Goal: Transaction & Acquisition: Purchase product/service

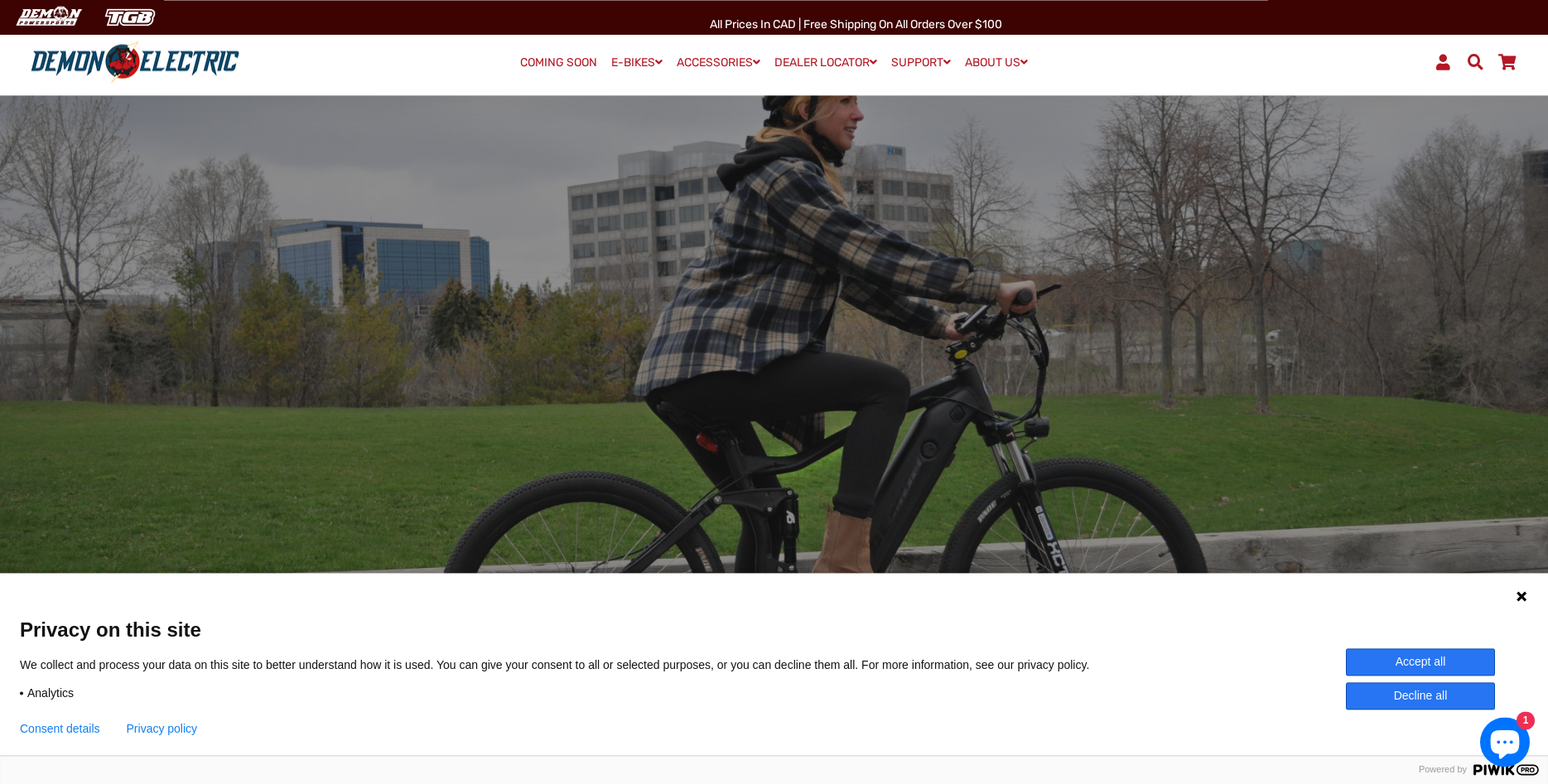
scroll to position [85, 0]
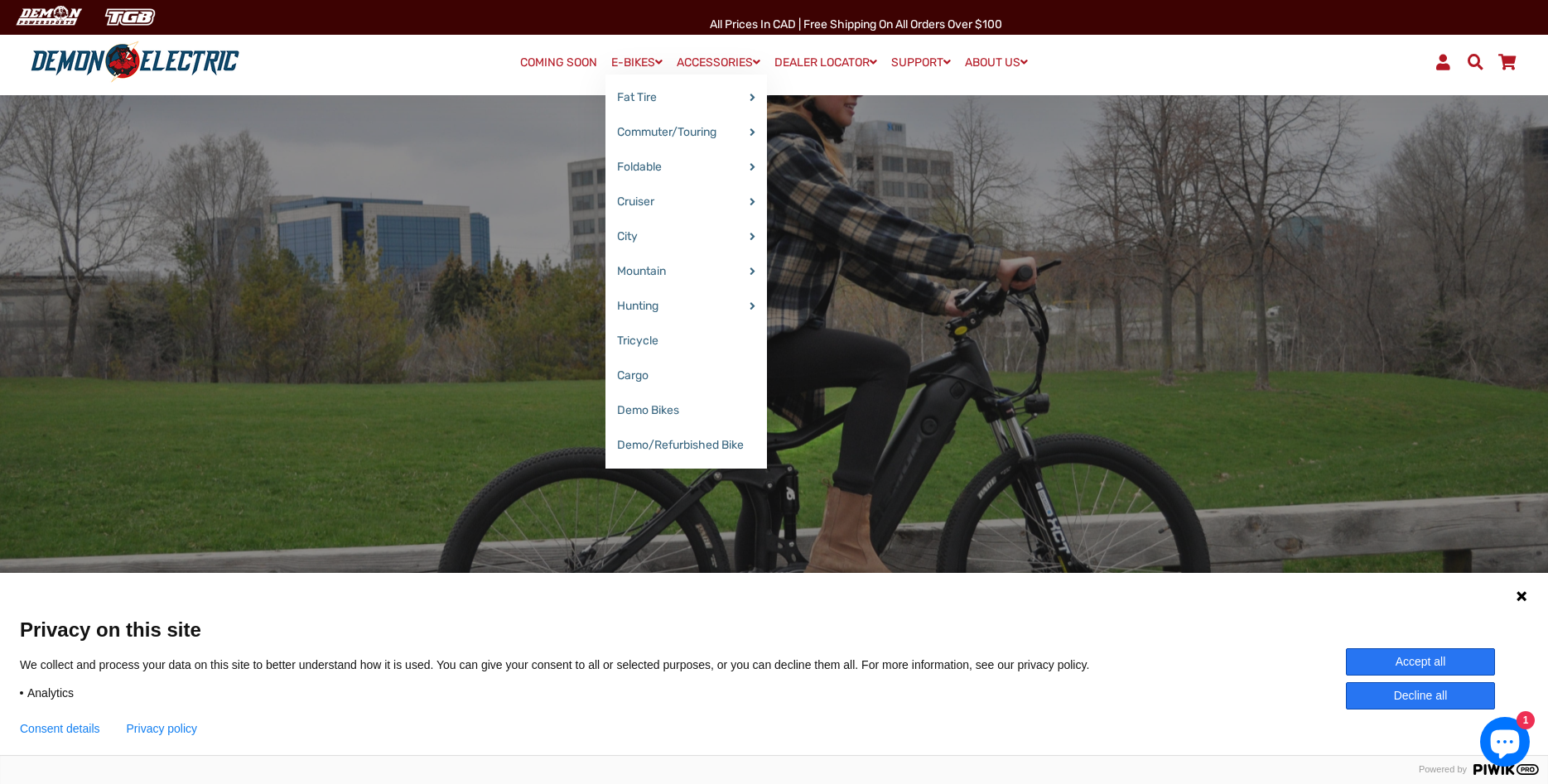
click at [625, 63] on link "E-BIKES" at bounding box center [636, 63] width 63 height 24
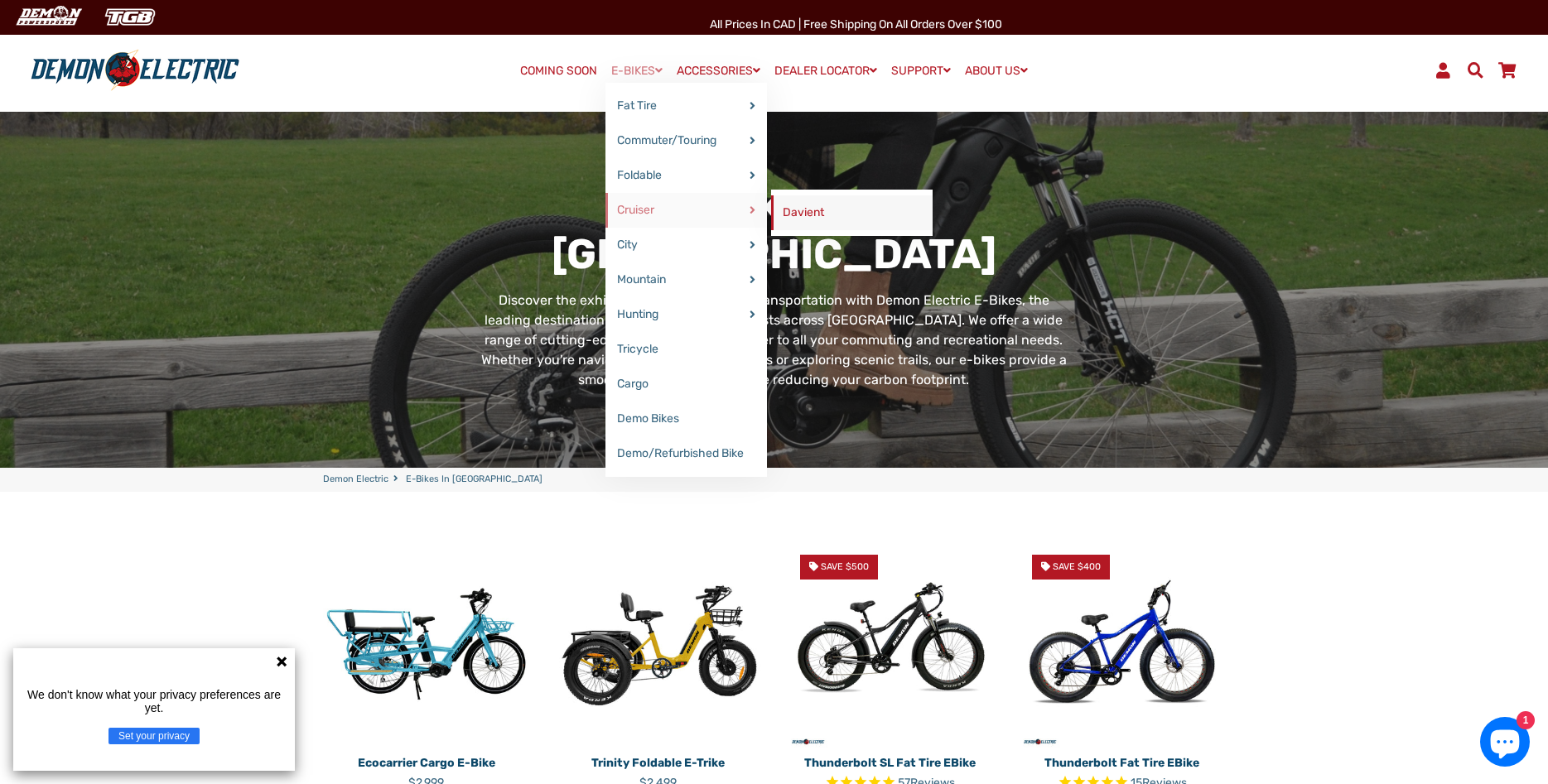
click at [792, 210] on link "Davient" at bounding box center [851, 212] width 161 height 35
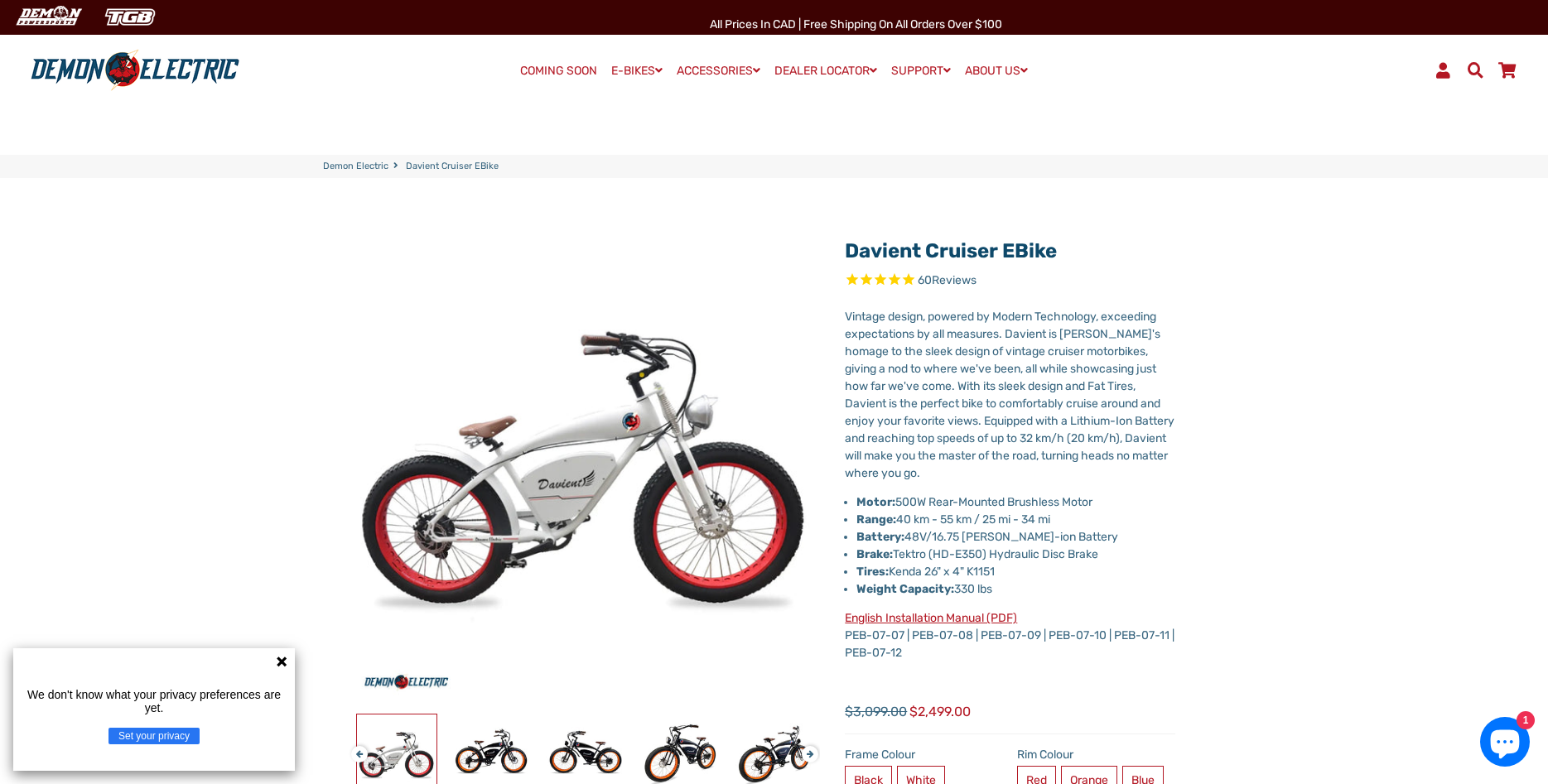
select select "******"
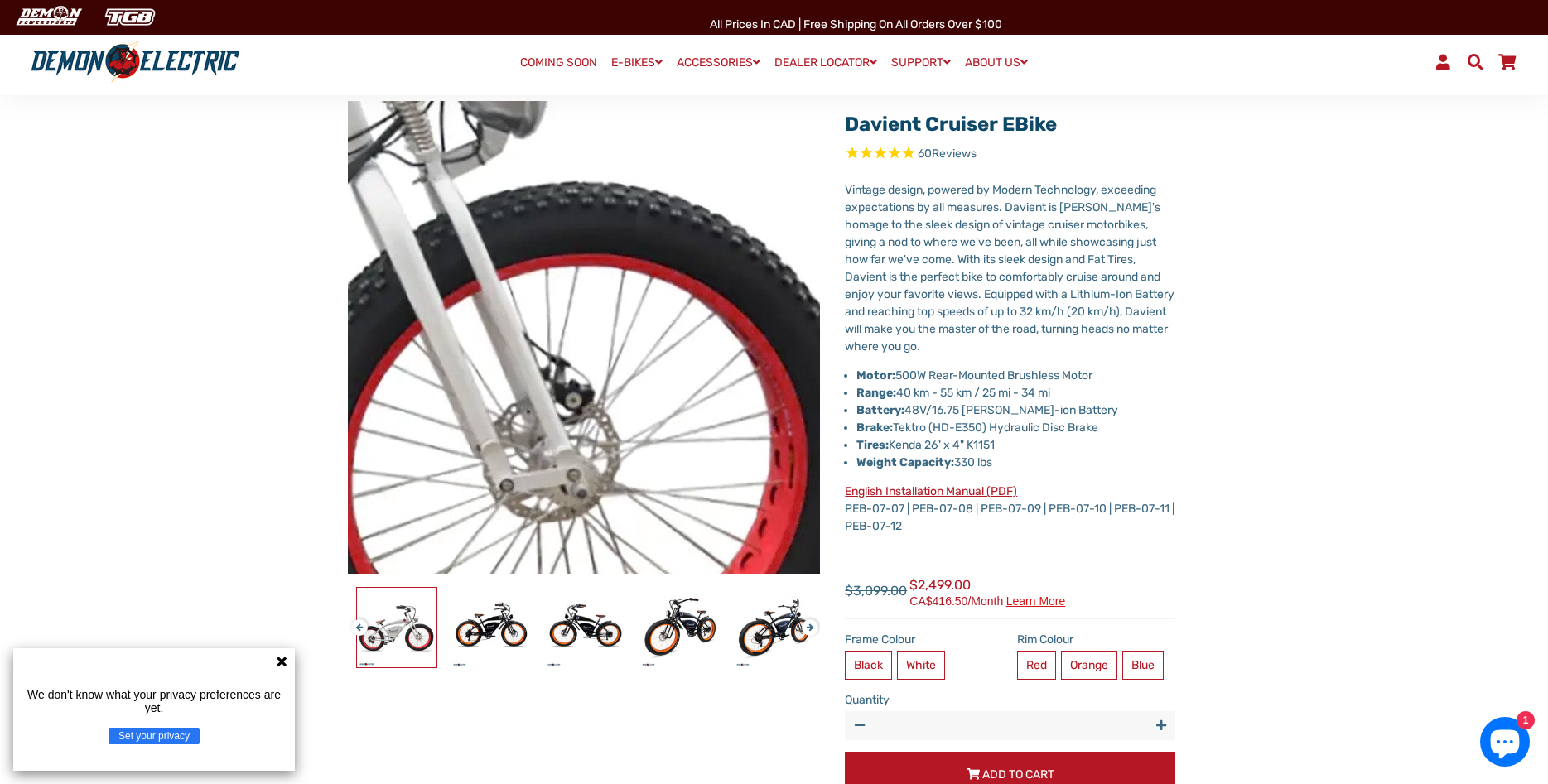
scroll to position [85, 0]
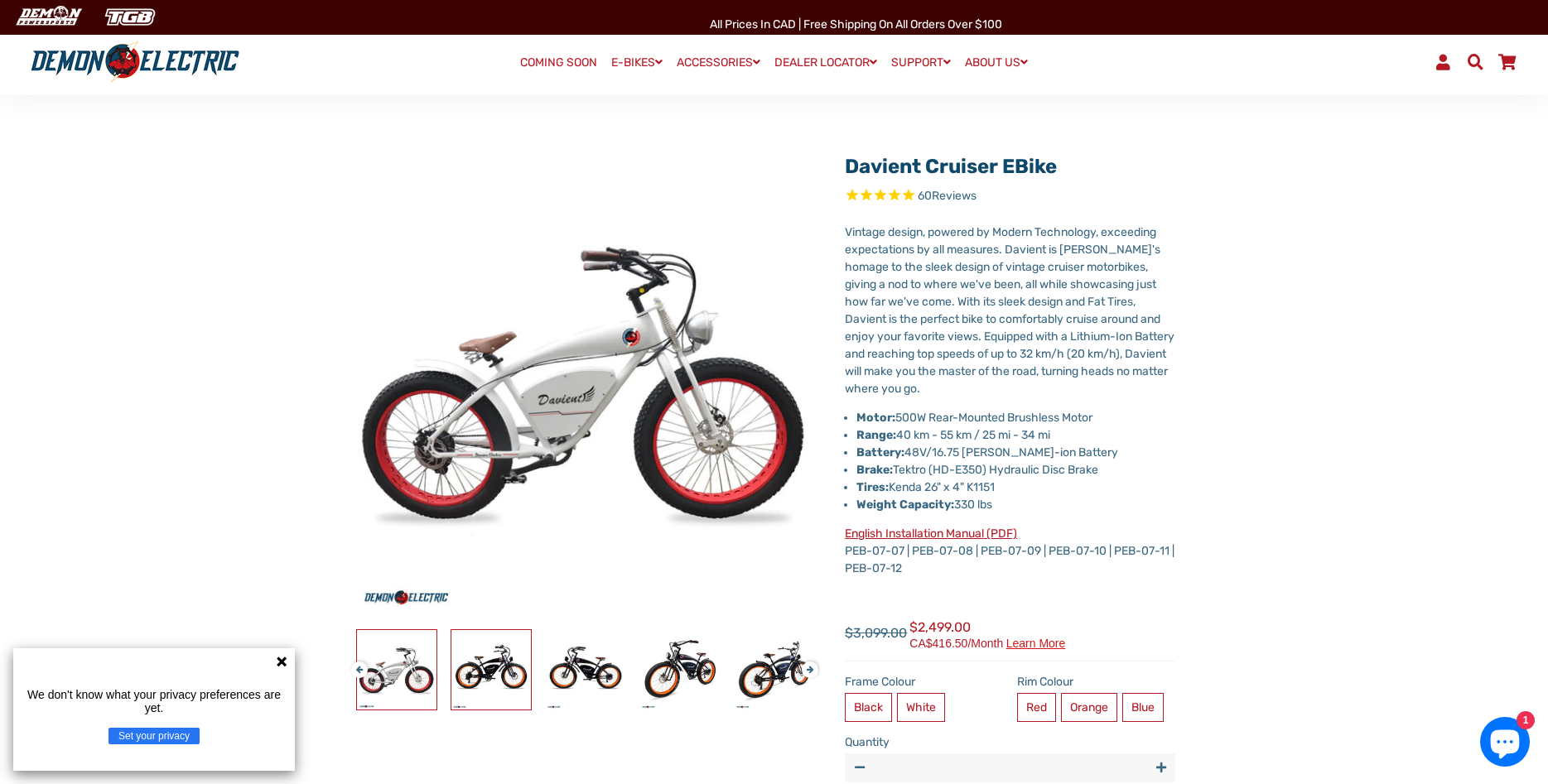
click at [501, 672] on img at bounding box center [491, 669] width 80 height 80
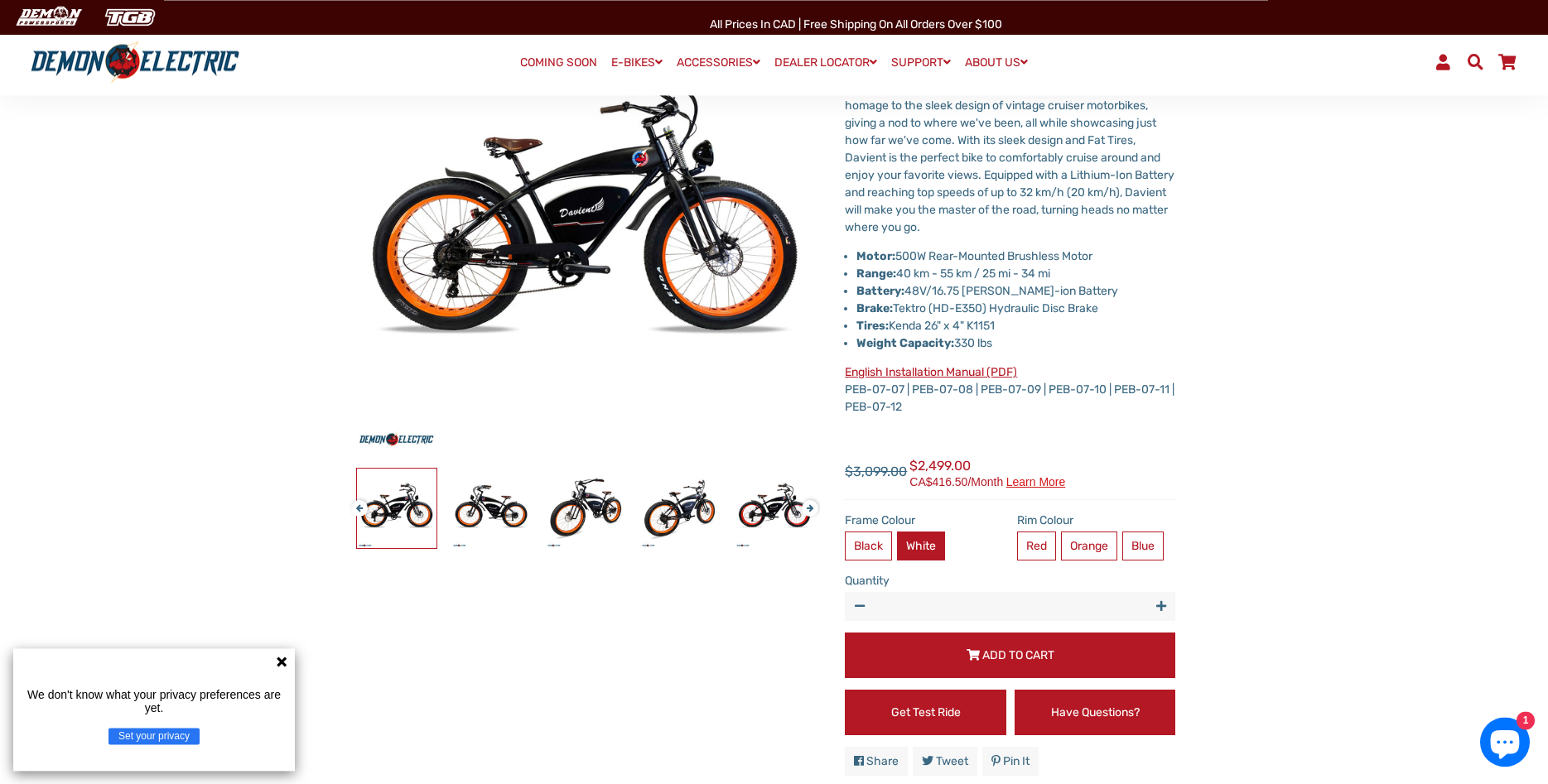
scroll to position [253, 0]
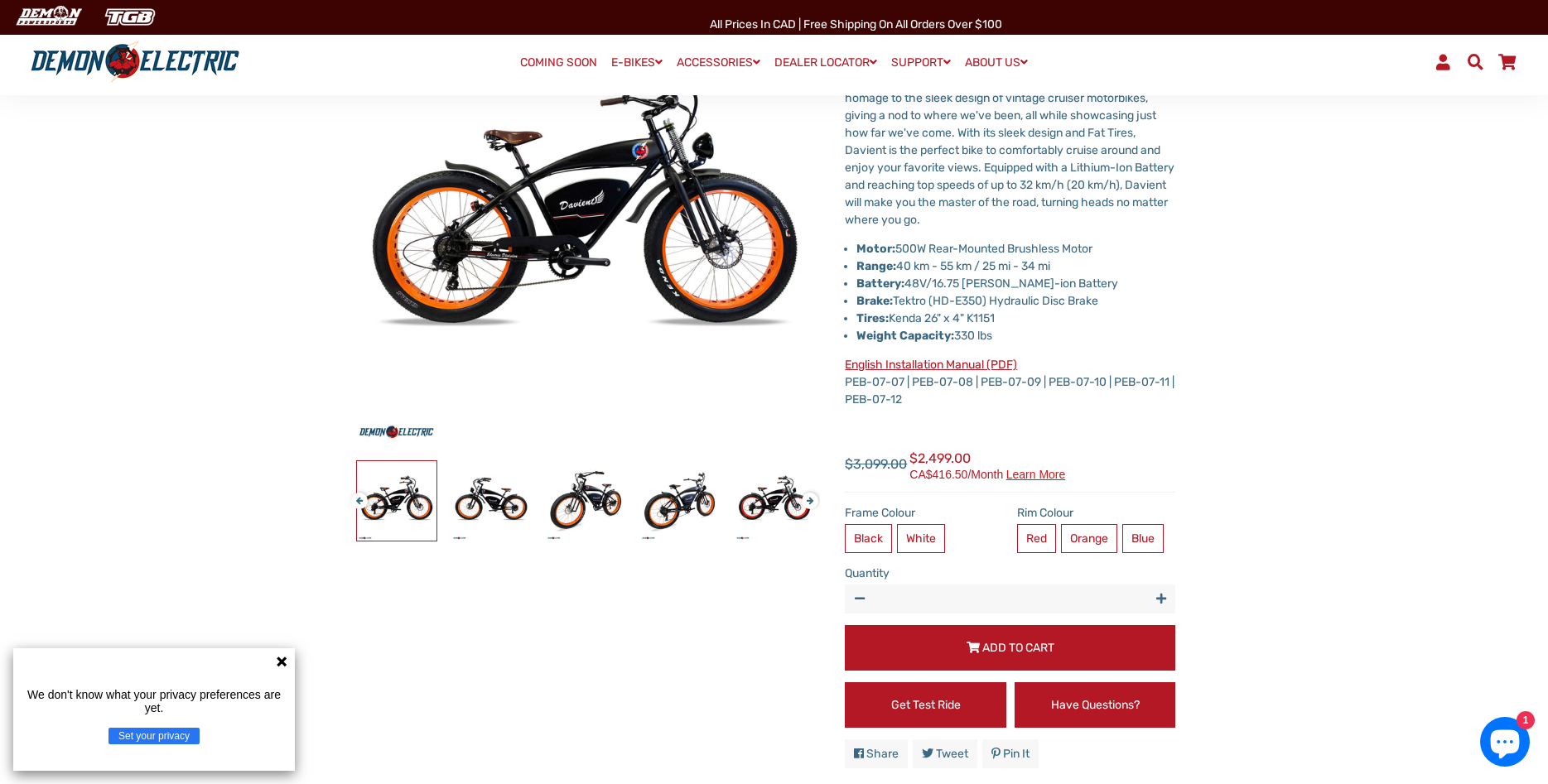
drag, startPoint x: 972, startPoint y: 458, endPoint x: 915, endPoint y: 457, distance: 57.0
click at [915, 457] on span "$2,499.00" at bounding box center [987, 464] width 155 height 32
